Goal: Obtain resource: Download file/media

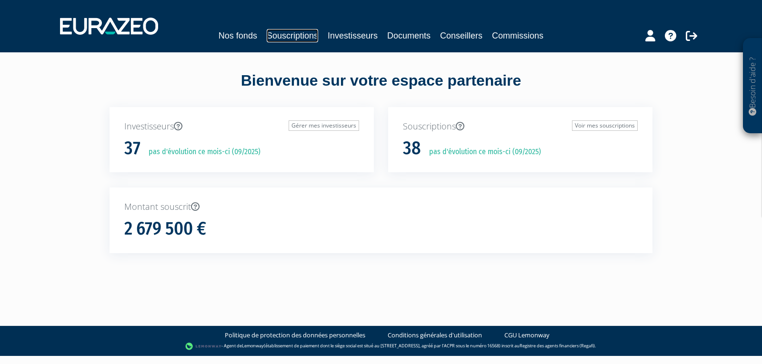
click at [291, 34] on link "Souscriptions" at bounding box center [292, 35] width 51 height 13
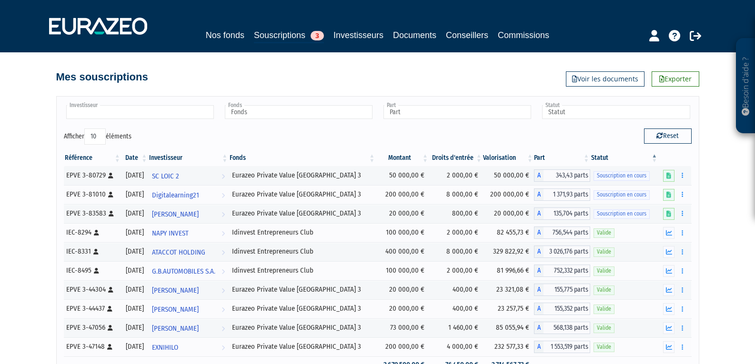
click at [179, 112] on input "text" at bounding box center [140, 112] width 148 height 14
type input "MALO"
click at [183, 126] on li "MALO E" at bounding box center [139, 127] width 150 height 12
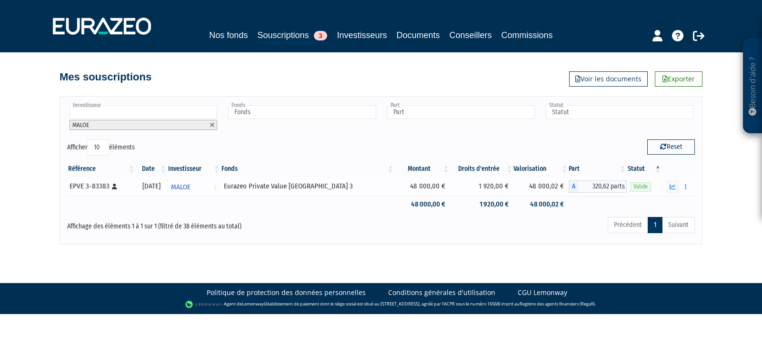
click at [655, 185] on div "Valide" at bounding box center [644, 186] width 29 height 10
click at [669, 187] on button "button" at bounding box center [672, 187] width 11 height 12
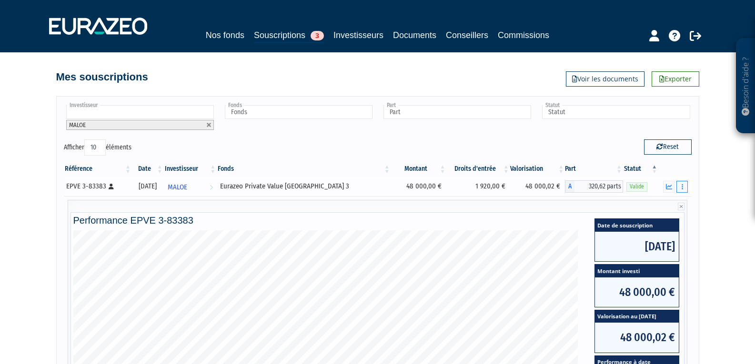
click at [682, 186] on icon "button" at bounding box center [682, 187] width 1 height 6
click at [675, 205] on link "Documents" at bounding box center [661, 204] width 48 height 16
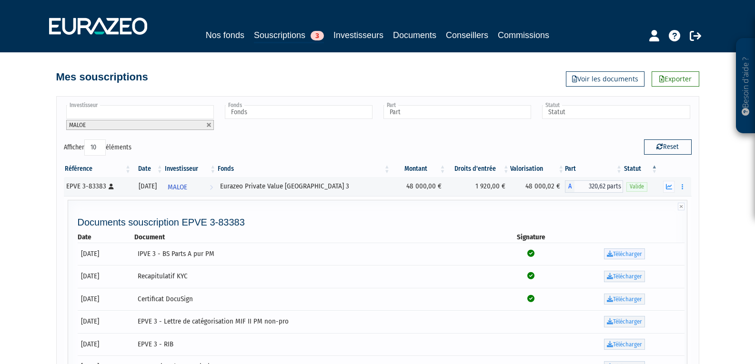
click at [624, 251] on link "Télécharger" at bounding box center [624, 254] width 41 height 11
